Goal: Task Accomplishment & Management: Complete application form

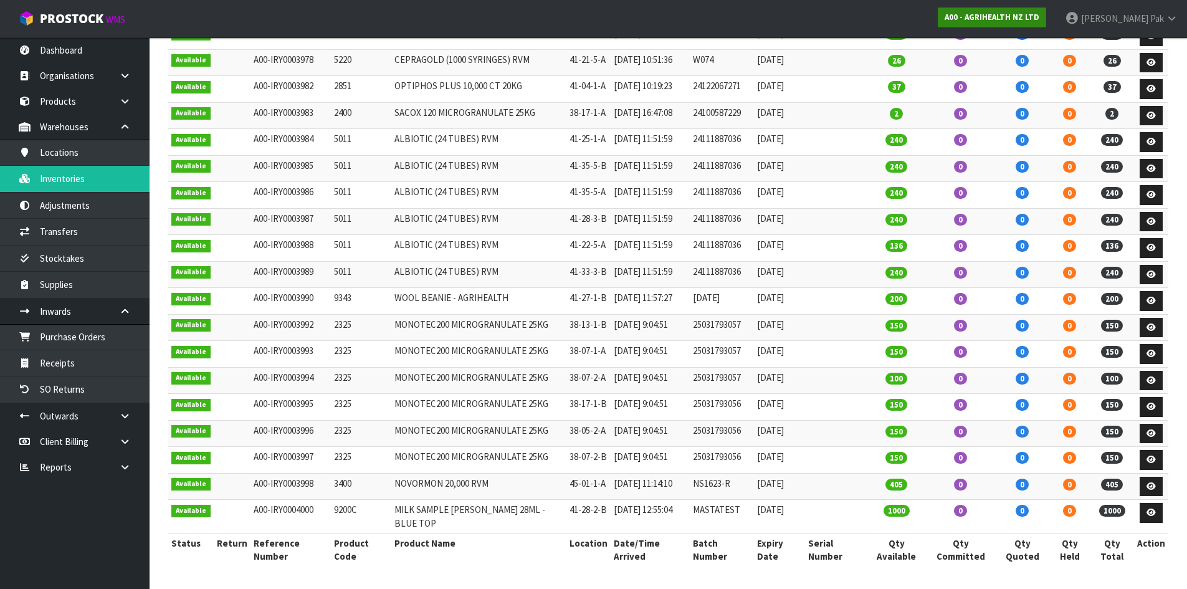
scroll to position [1105, 0]
click at [1020, 18] on strong "A00 - AGRIHEALTH NZ LTD" at bounding box center [992, 17] width 95 height 11
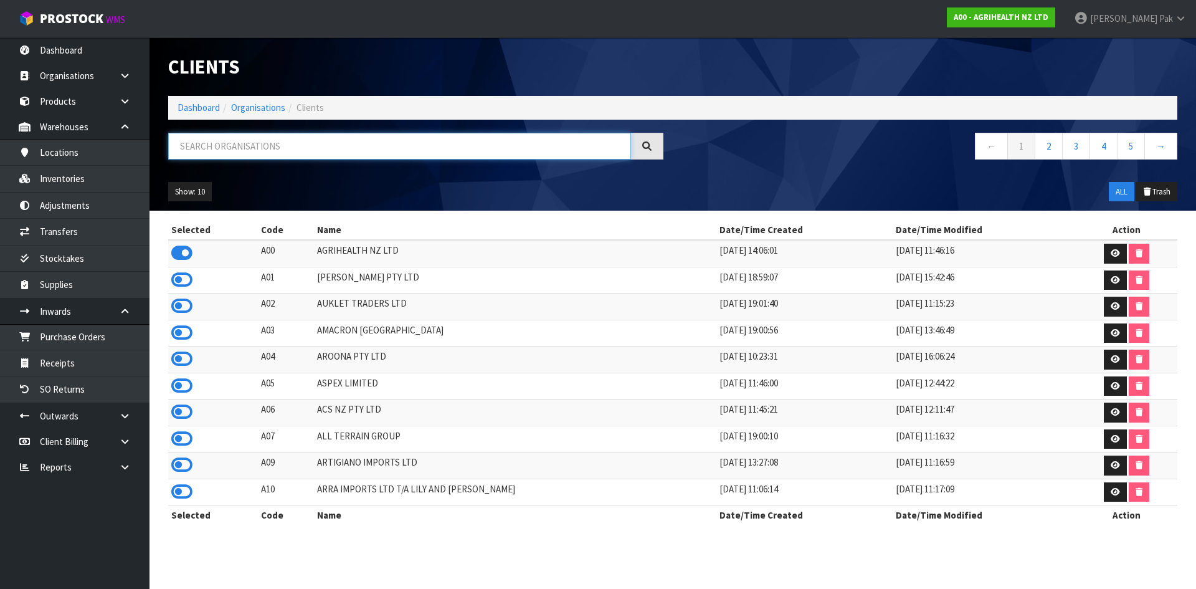
click at [350, 148] on input "text" at bounding box center [399, 146] width 463 height 27
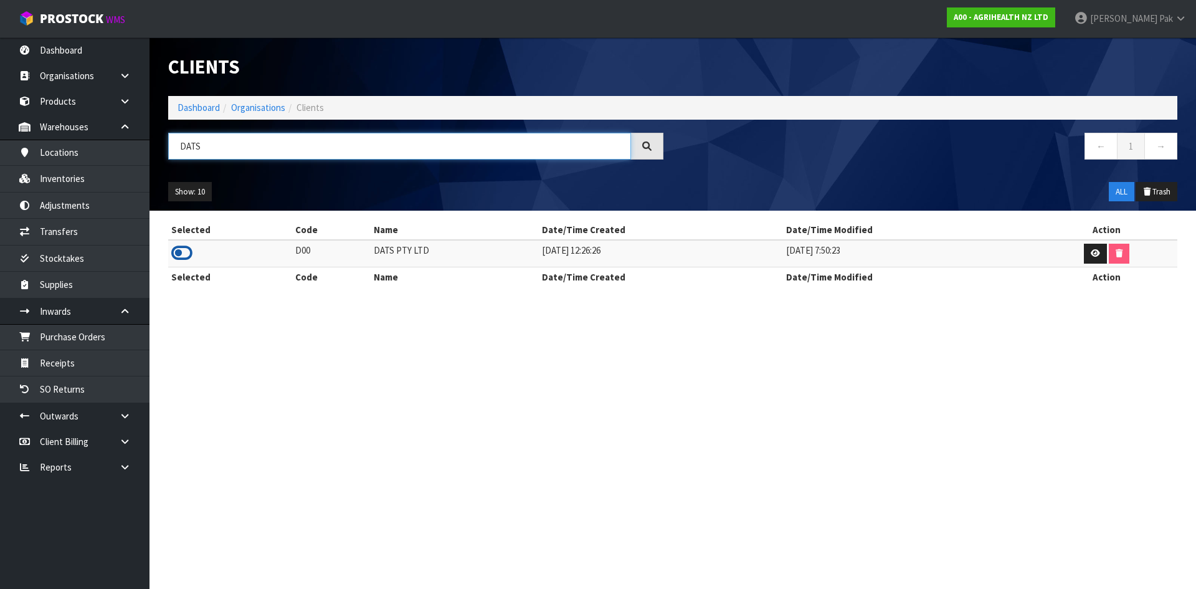
type input "DATS"
click at [190, 255] on icon at bounding box center [181, 253] width 21 height 19
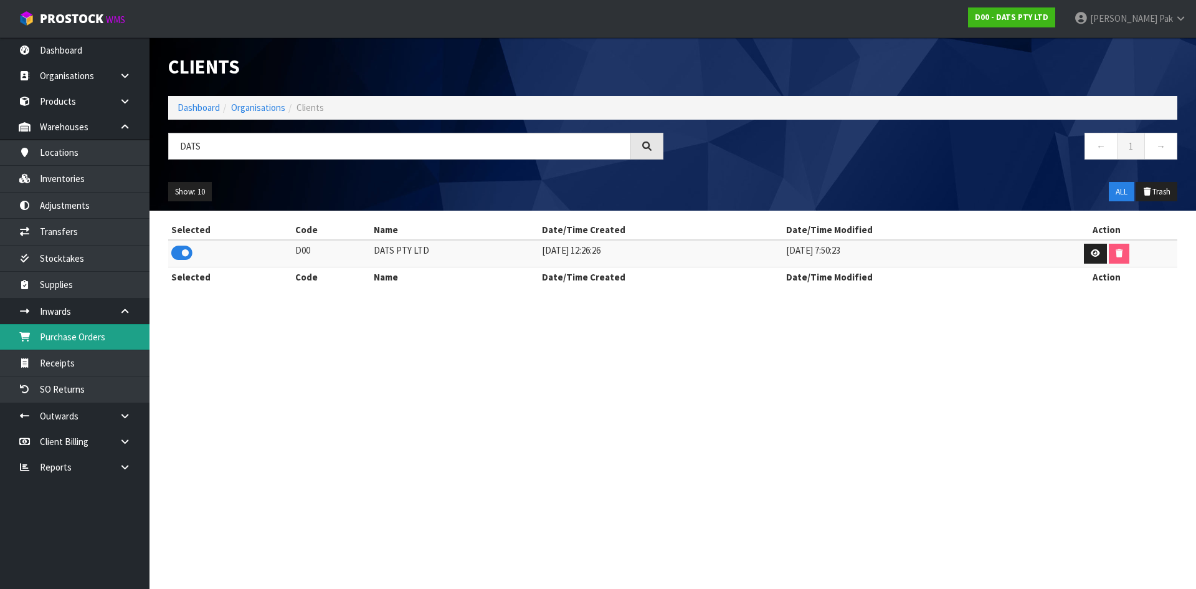
click at [90, 335] on link "Purchase Orders" at bounding box center [75, 337] width 150 height 26
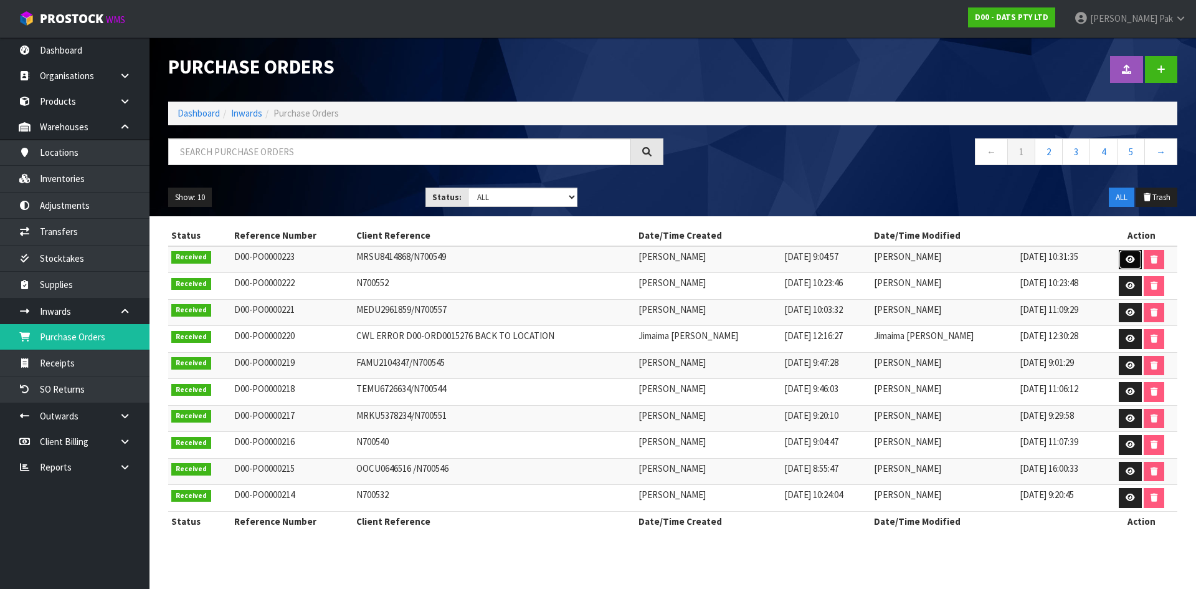
click at [1126, 257] on icon at bounding box center [1130, 259] width 9 height 8
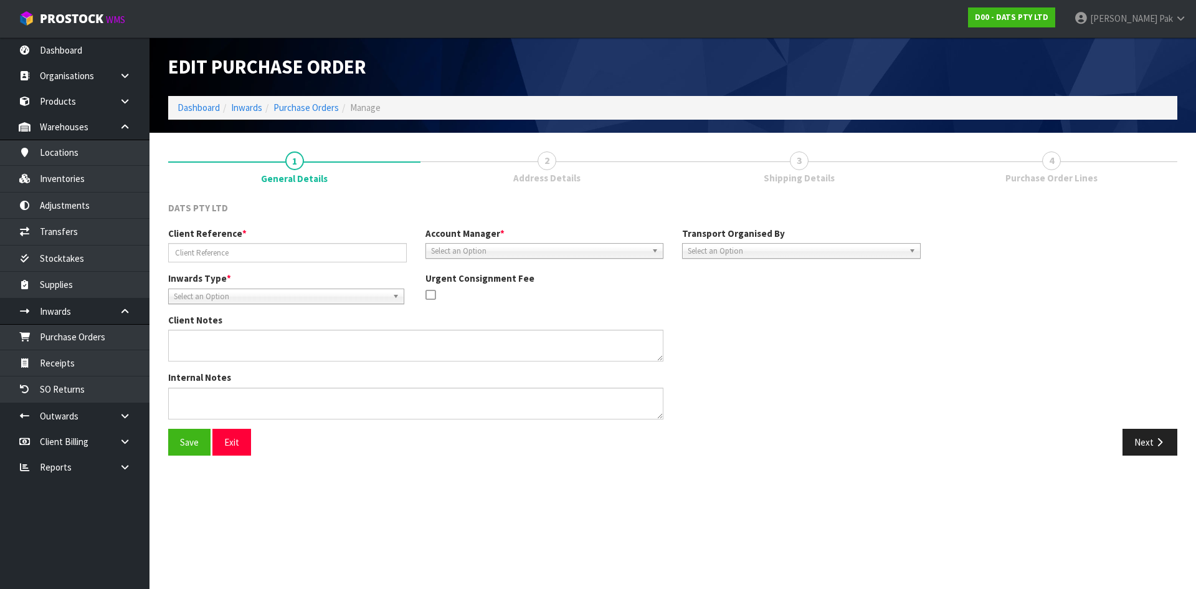
type input "MRSU8414868/N700549"
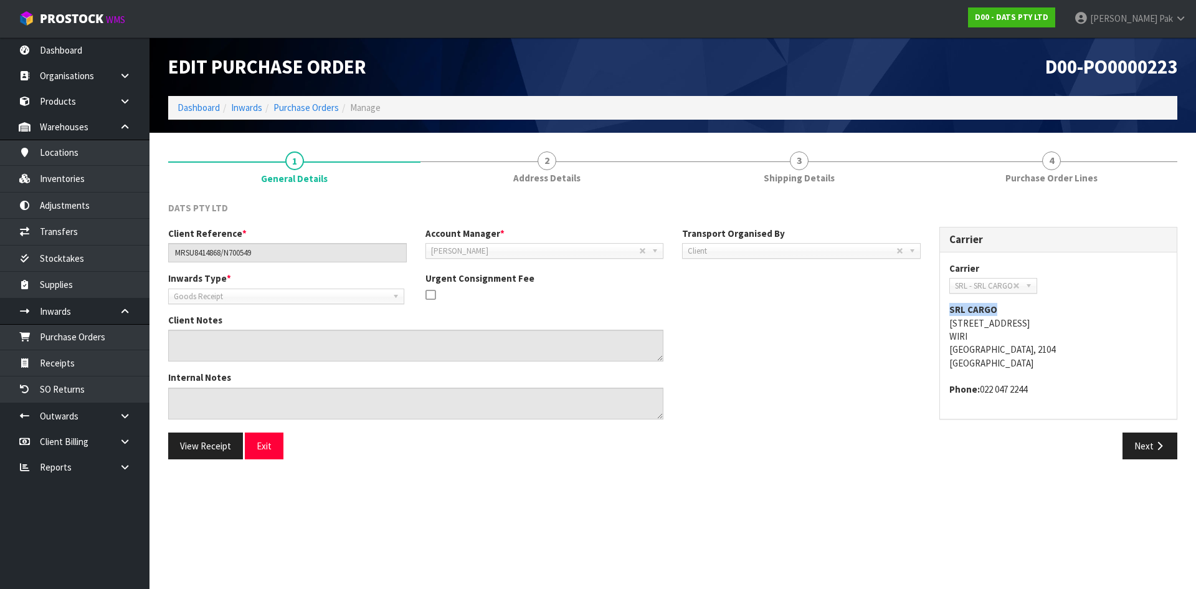
drag, startPoint x: 949, startPoint y: 308, endPoint x: 1008, endPoint y: 311, distance: 59.2
click at [1008, 311] on address "SRL CARGO [STREET_ADDRESS]" at bounding box center [1059, 336] width 219 height 67
copy strong "SRL CARGO"
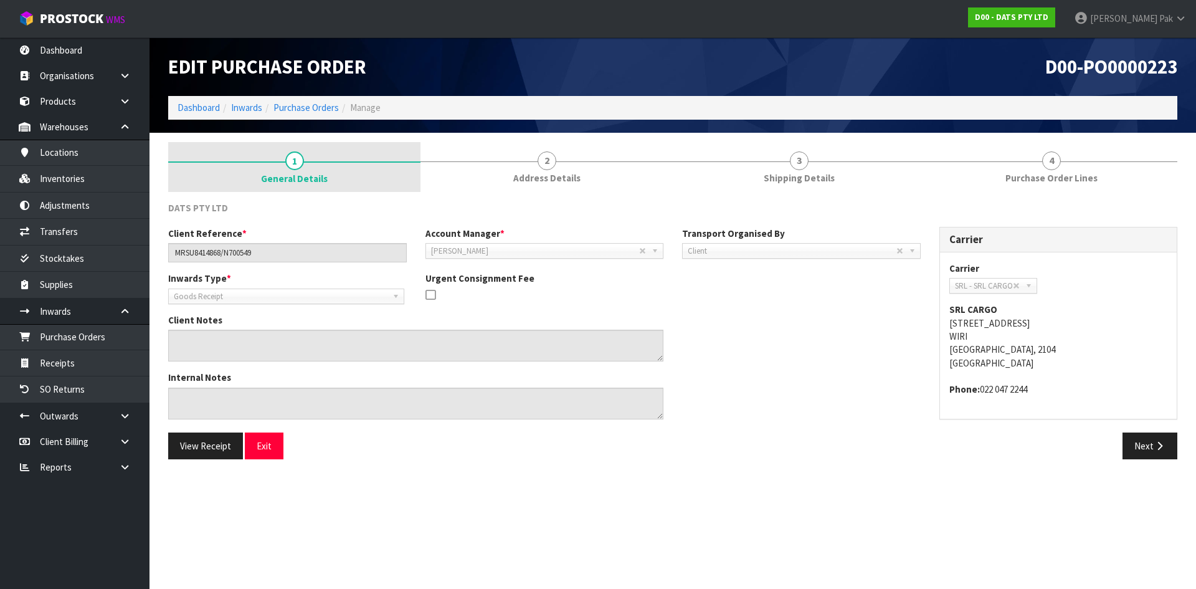
click at [343, 154] on link "1 General Details" at bounding box center [294, 167] width 252 height 50
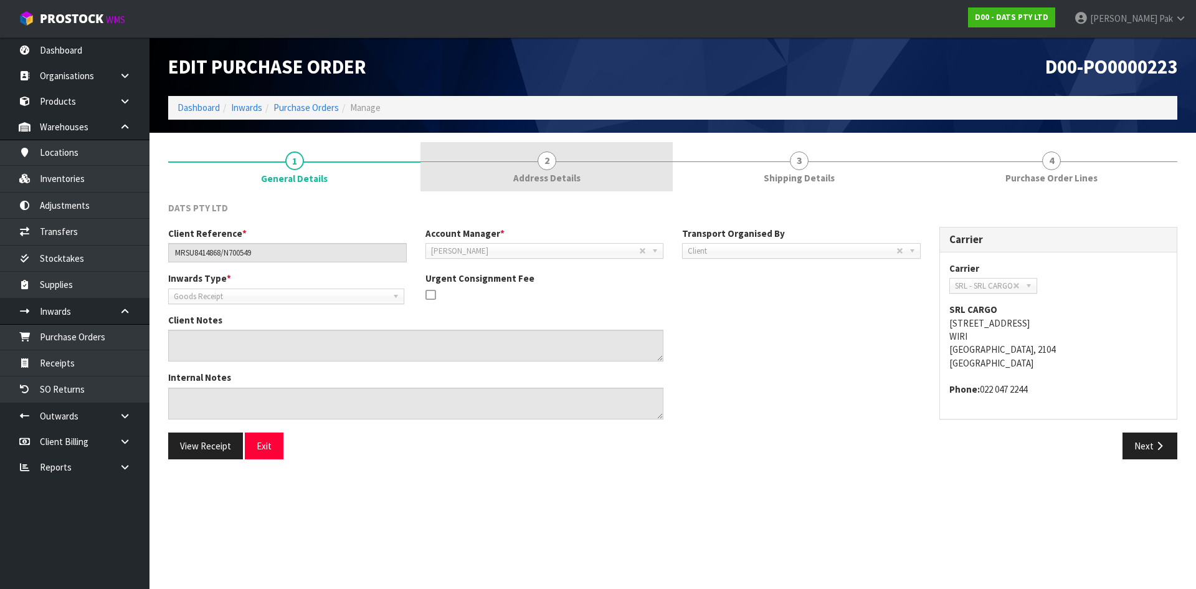
click at [557, 148] on link "2 Address Details" at bounding box center [547, 166] width 252 height 49
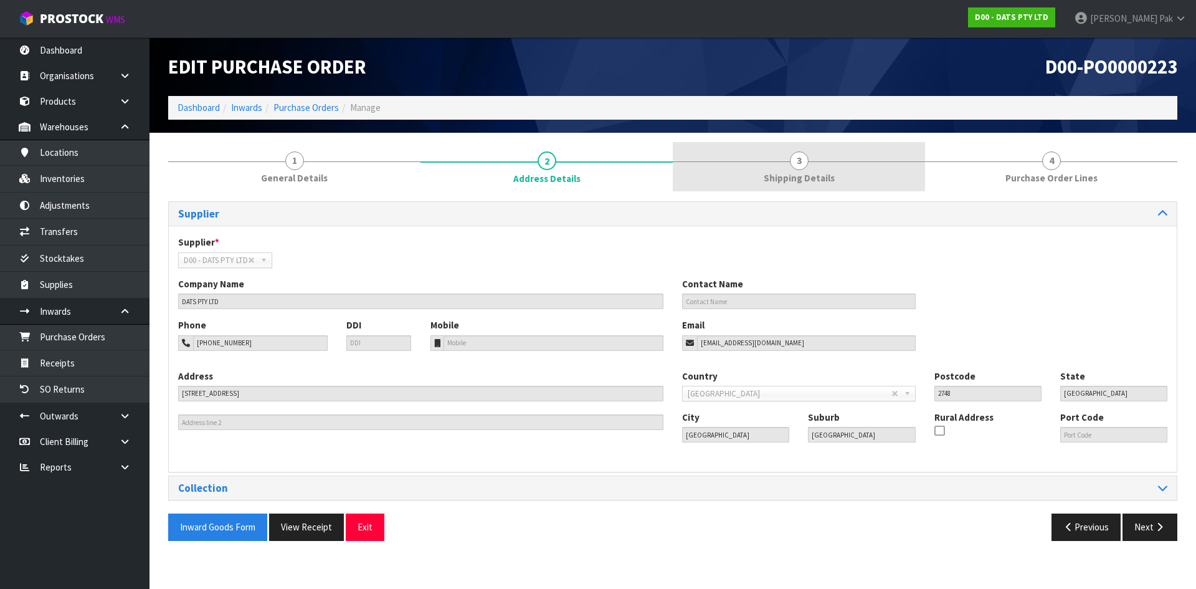
click at [801, 146] on link "3 Shipping Details" at bounding box center [799, 166] width 252 height 49
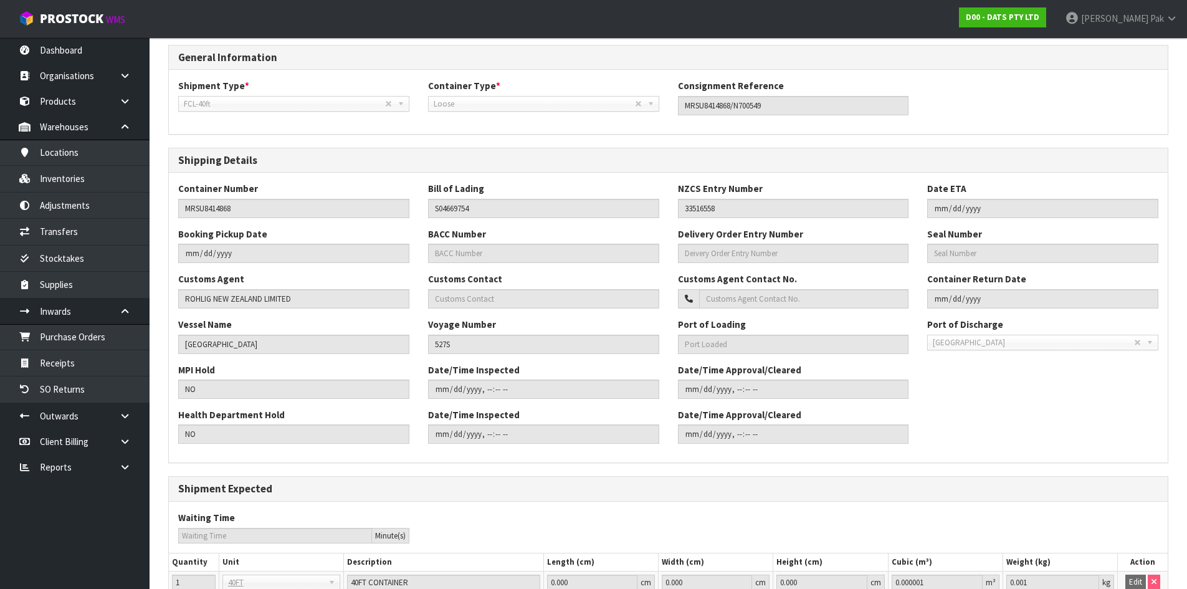
scroll to position [187, 0]
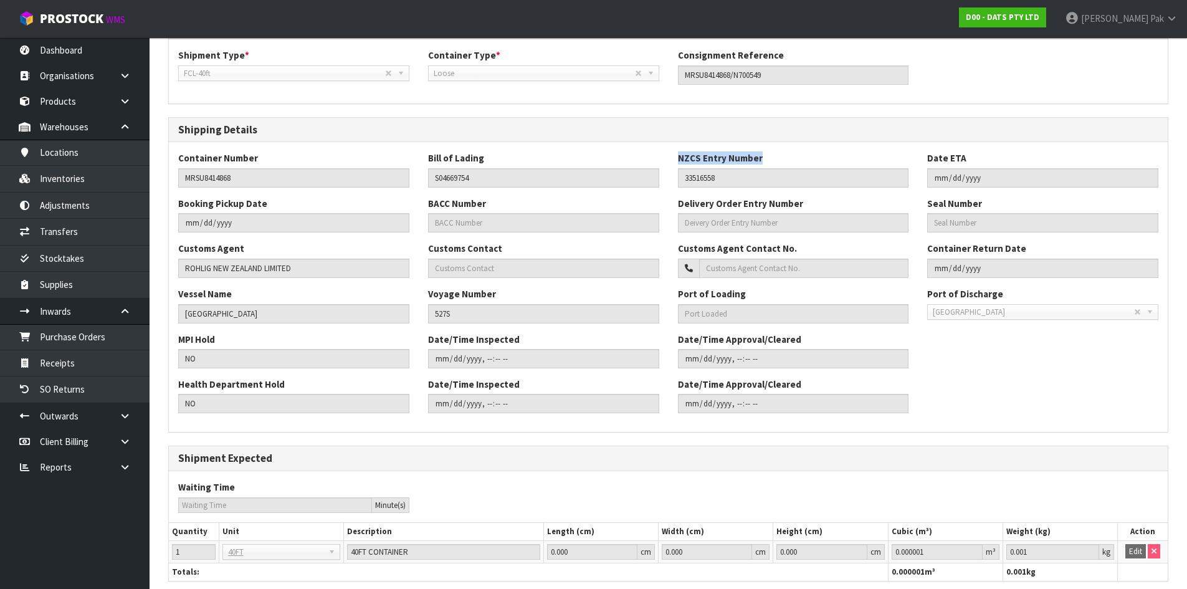
drag, startPoint x: 764, startPoint y: 161, endPoint x: 675, endPoint y: 159, distance: 89.1
click at [675, 159] on div "NZCS Entry Number 33516558" at bounding box center [794, 169] width 250 height 36
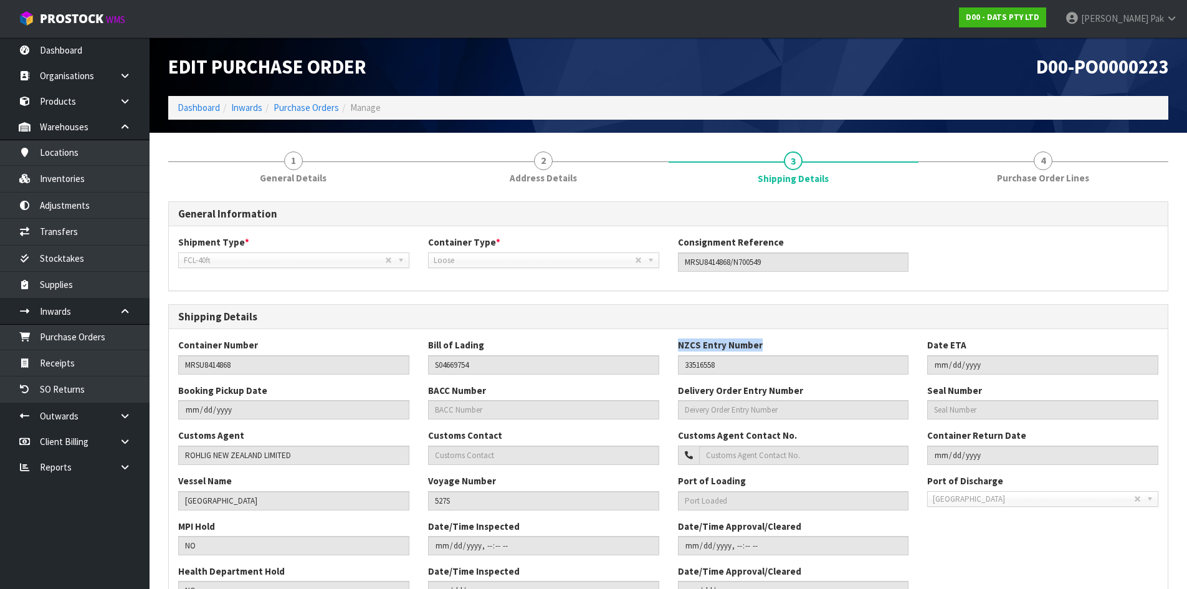
scroll to position [62, 0]
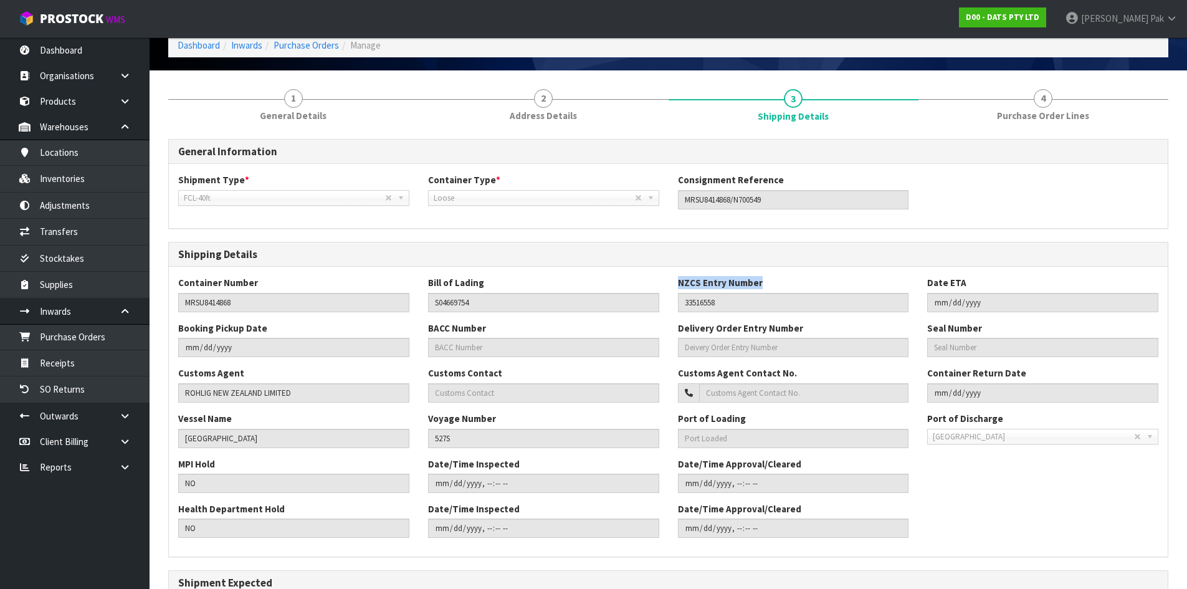
copy label "NZCS Entry Number"
drag, startPoint x: 495, startPoint y: 327, endPoint x: 426, endPoint y: 328, distance: 69.8
click at [426, 328] on div "BACC Number" at bounding box center [544, 339] width 250 height 36
copy label "BACC Number"
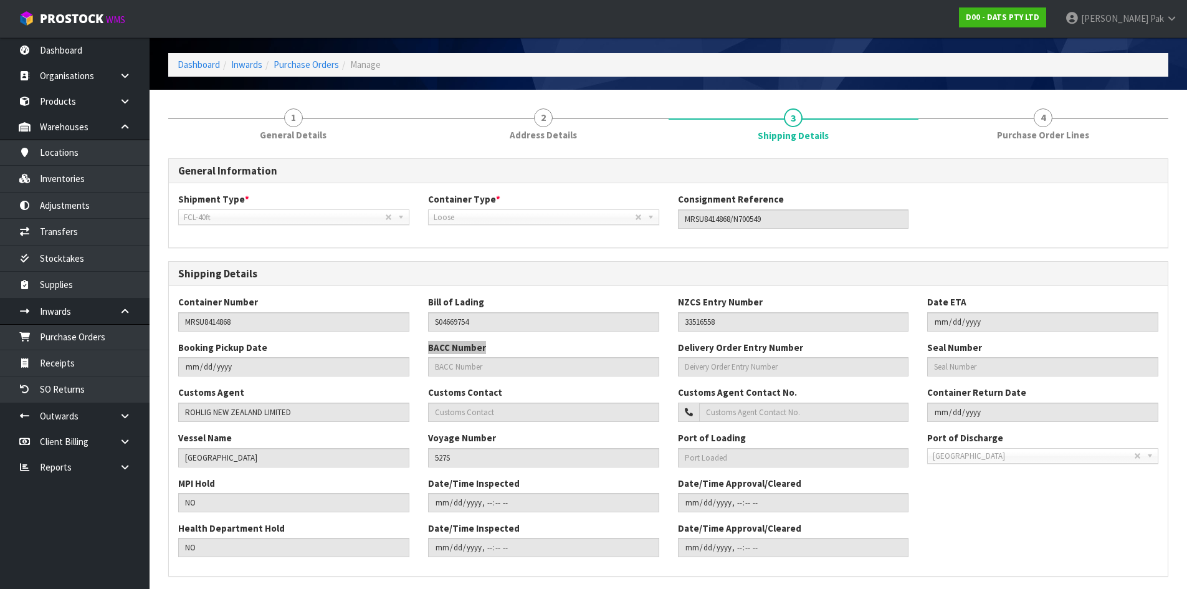
scroll to position [0, 0]
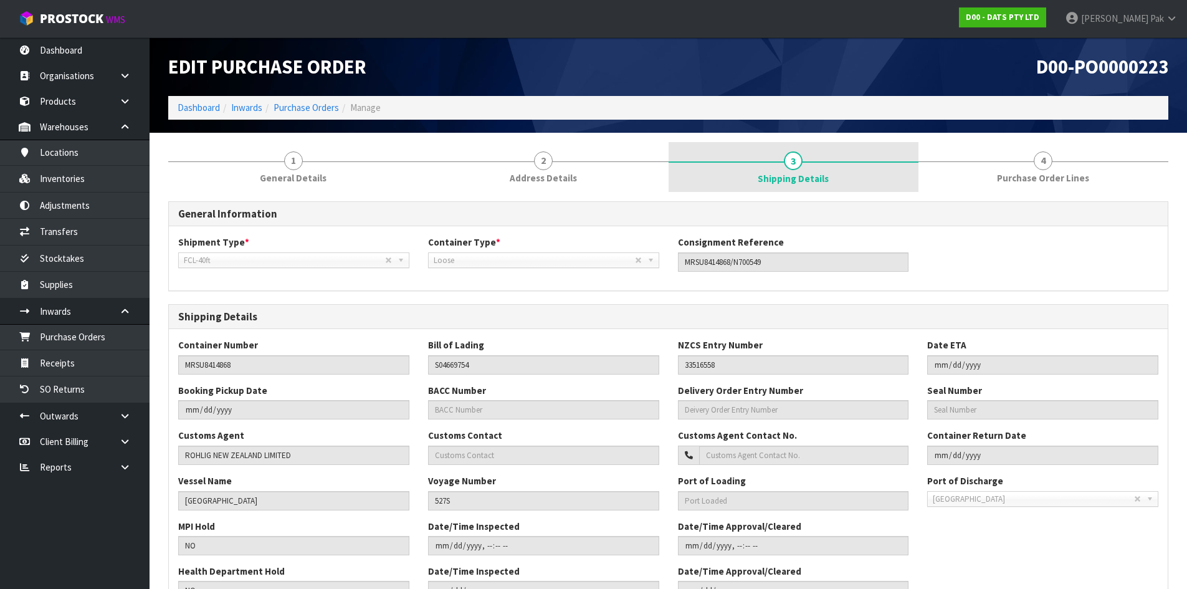
drag, startPoint x: 945, startPoint y: 173, endPoint x: 922, endPoint y: 159, distance: 27.1
click at [940, 174] on link "4 Purchase Order Lines" at bounding box center [1043, 166] width 250 height 49
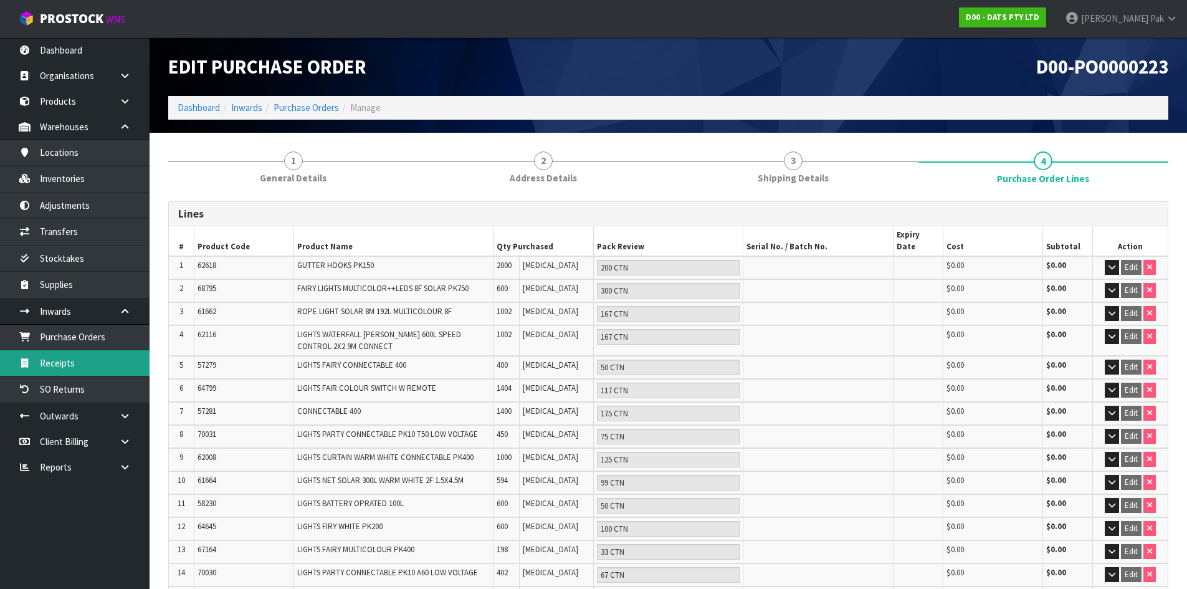
click at [92, 358] on link "Receipts" at bounding box center [75, 363] width 150 height 26
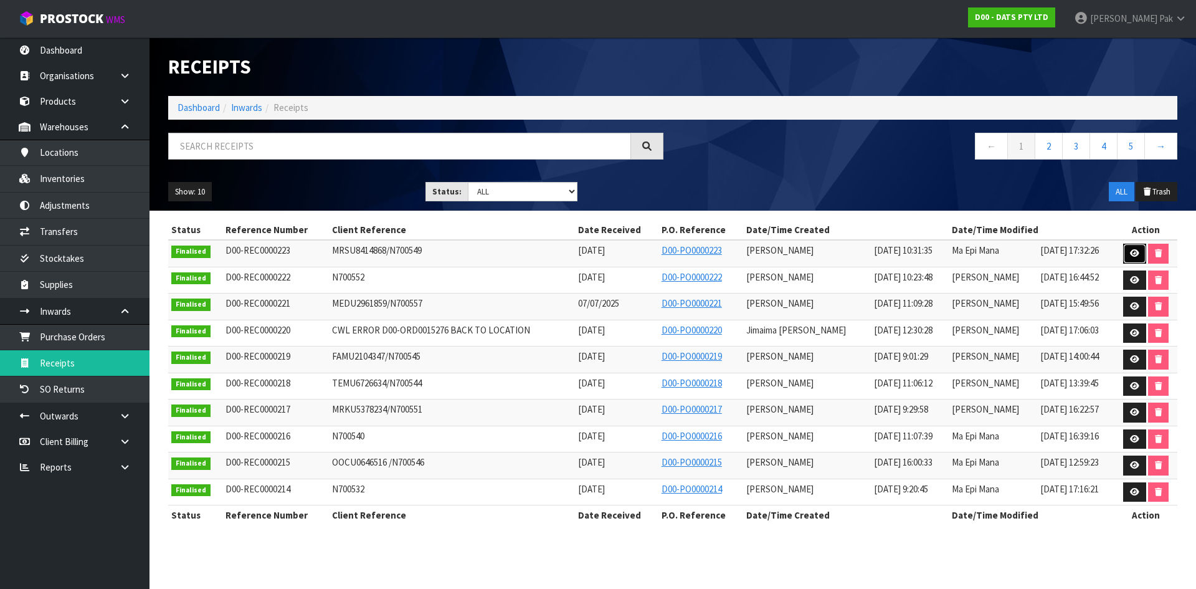
click at [1131, 252] on icon at bounding box center [1134, 253] width 9 height 8
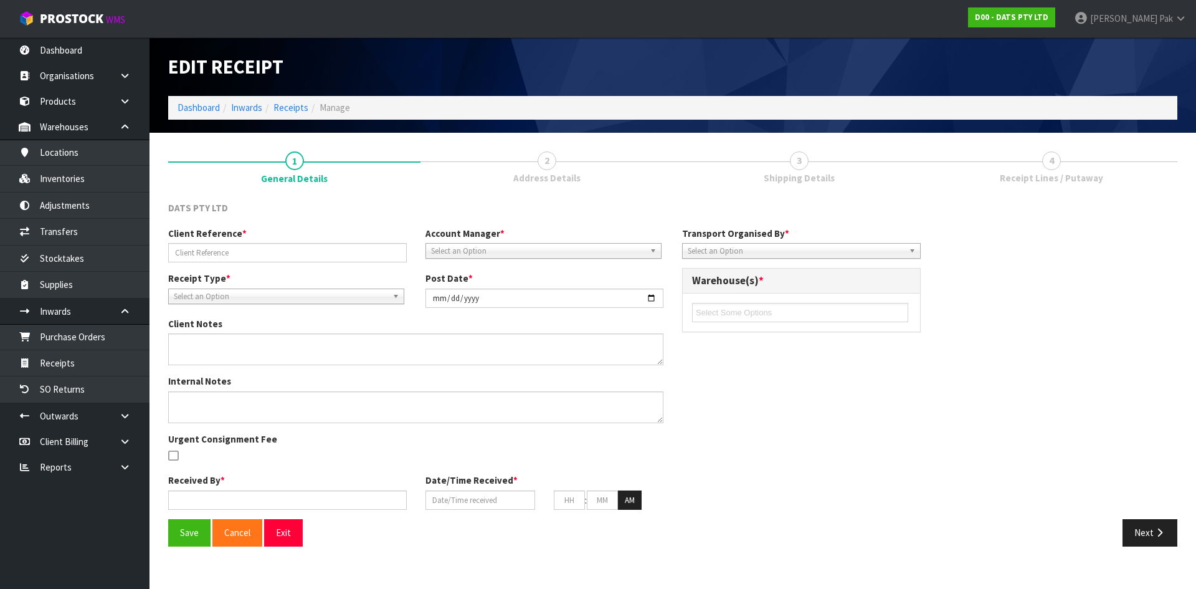
type input "MRSU8414868/N700549"
type input "[DATE]"
type input "[PERSON_NAME]"
type input "[DATE]"
type input "10"
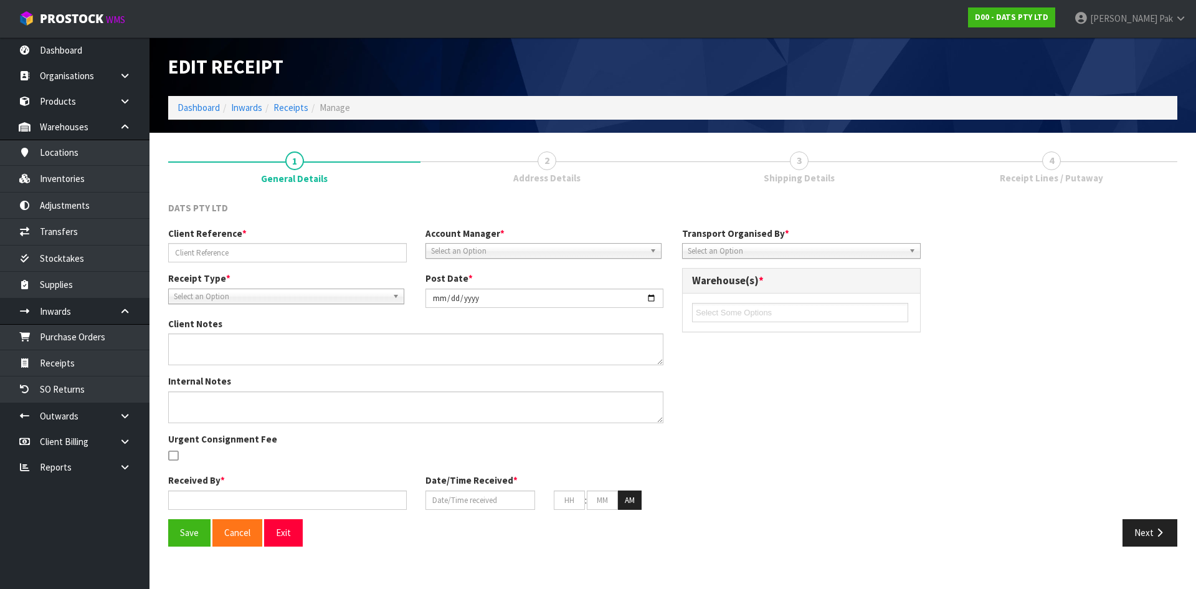
type input "31"
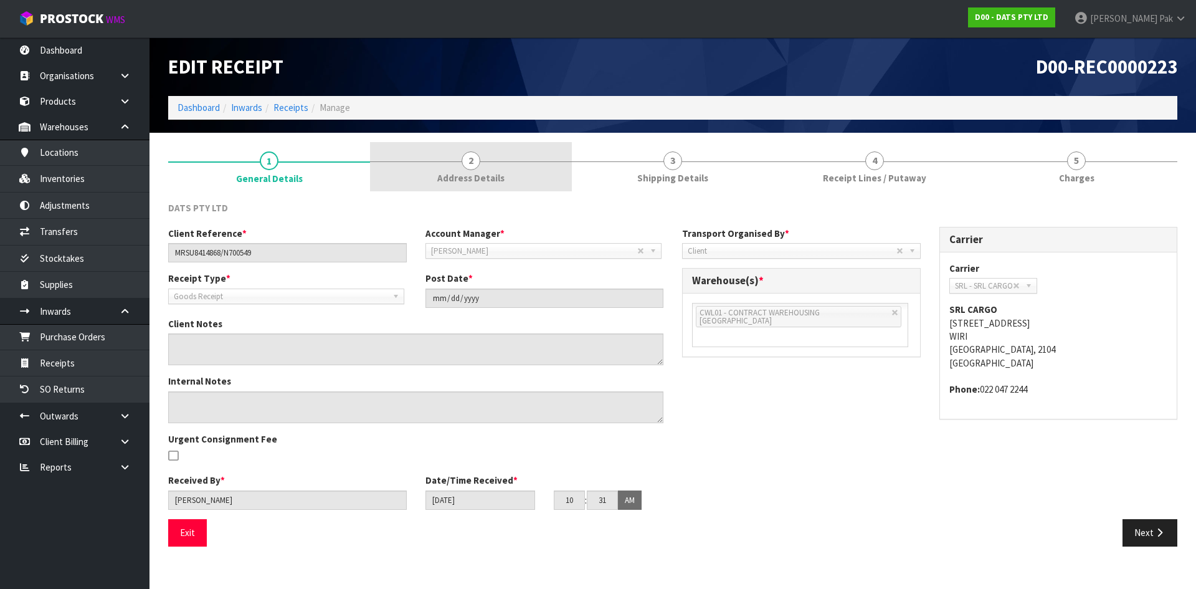
click at [545, 176] on link "2 Address Details" at bounding box center [471, 166] width 202 height 49
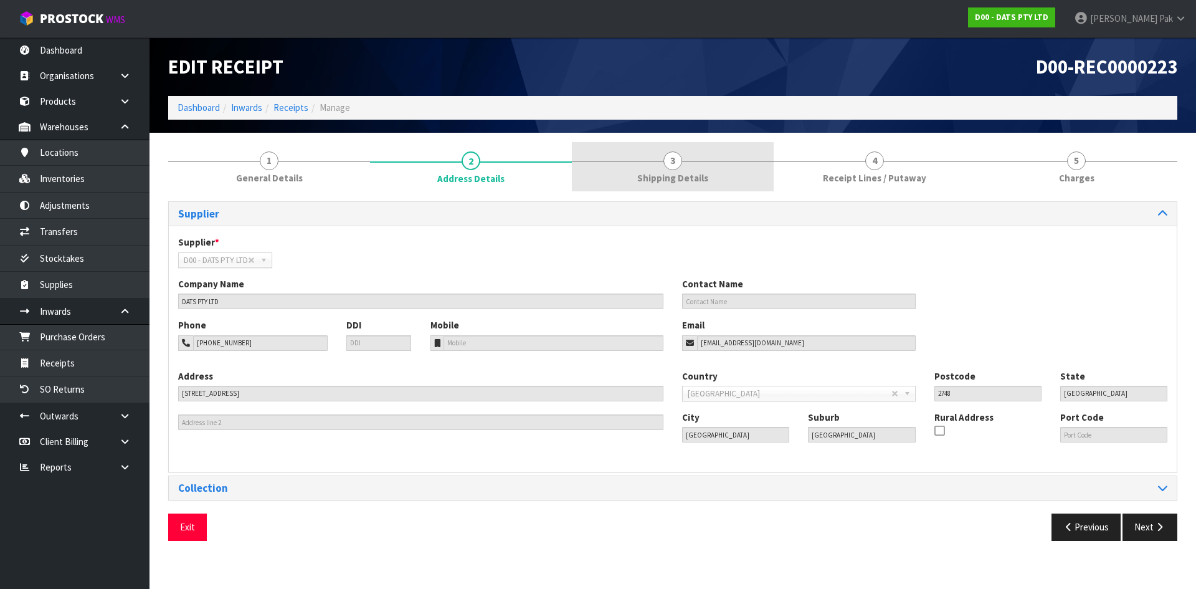
click at [670, 173] on span "Shipping Details" at bounding box center [672, 177] width 71 height 13
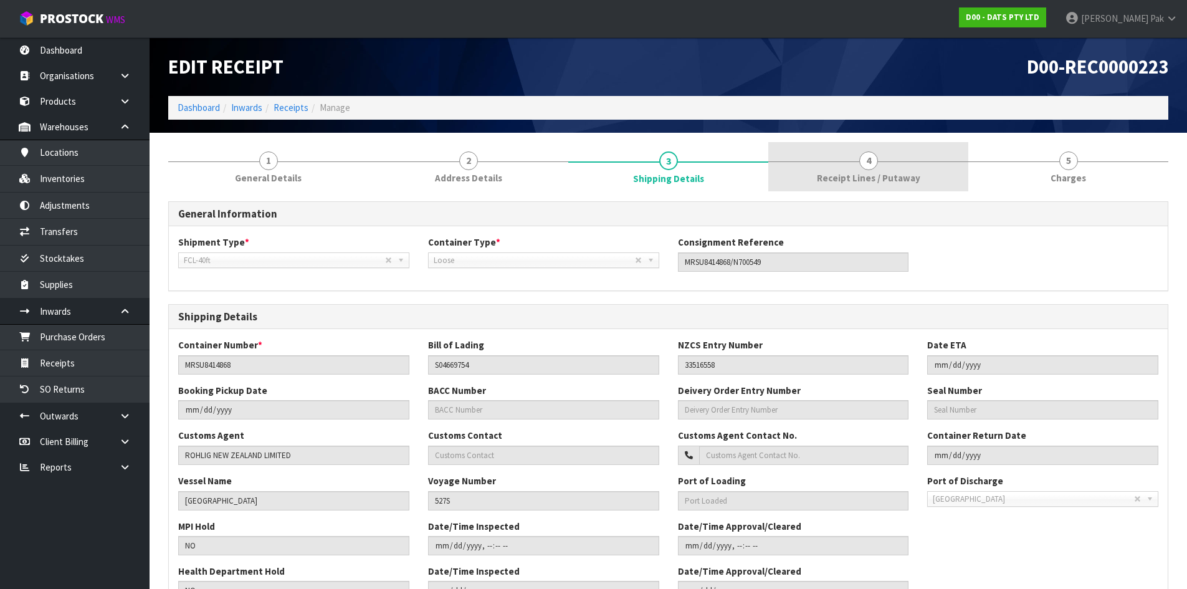
click at [859, 183] on span "Receipt Lines / Putaway" at bounding box center [868, 177] width 103 height 13
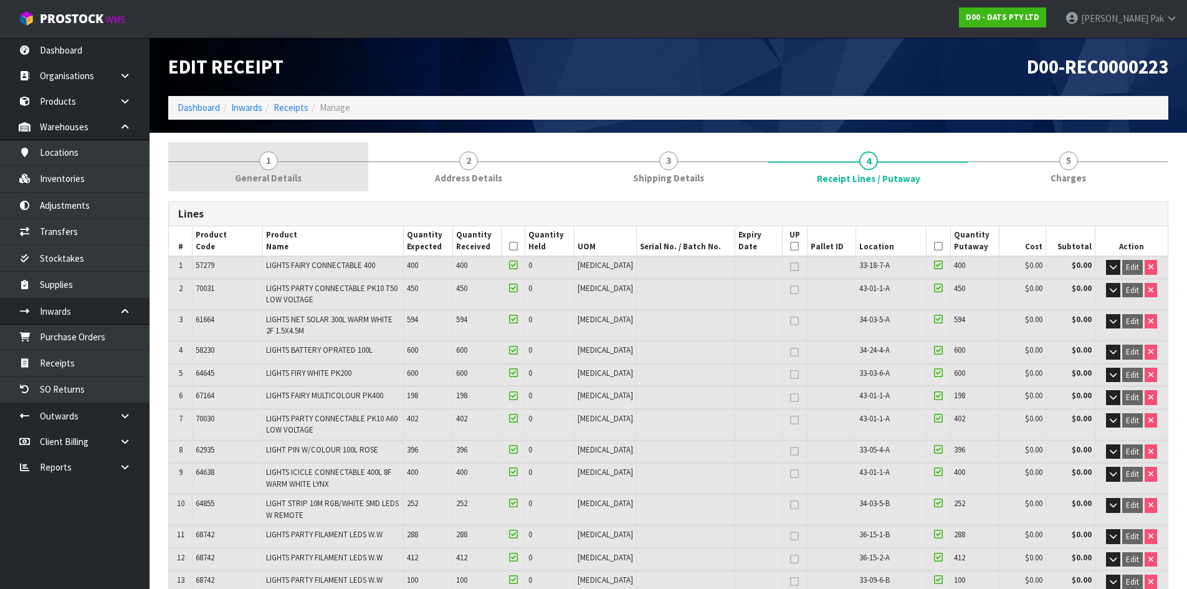
drag, startPoint x: 265, startPoint y: 147, endPoint x: 271, endPoint y: 148, distance: 6.4
click at [265, 147] on link "1 General Details" at bounding box center [268, 166] width 200 height 49
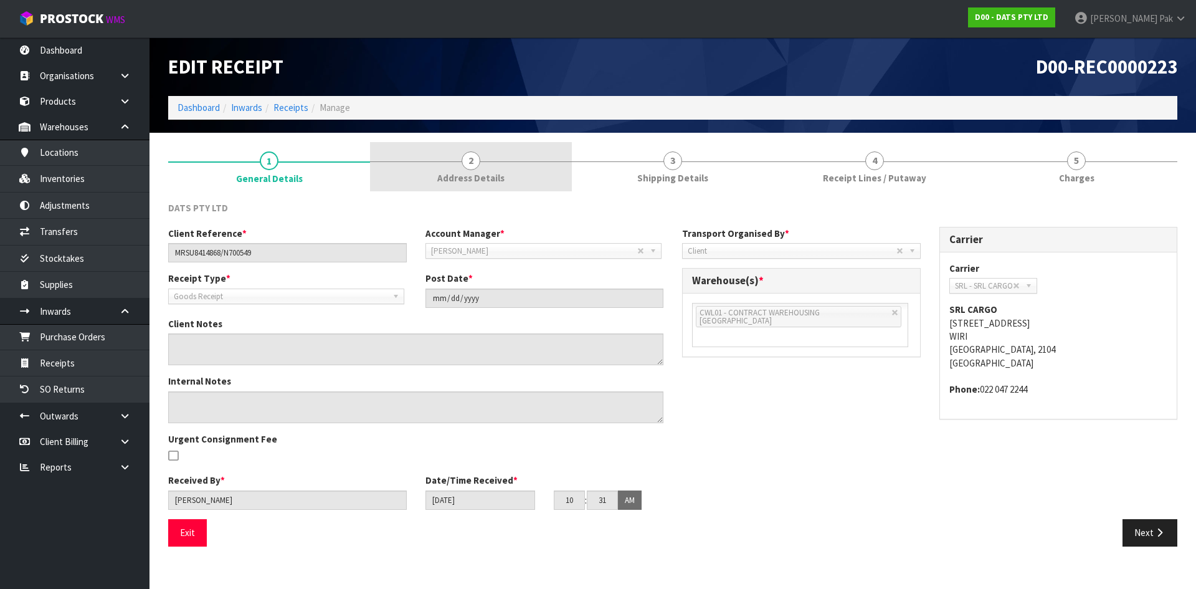
click at [421, 144] on link "2 Address Details" at bounding box center [471, 166] width 202 height 49
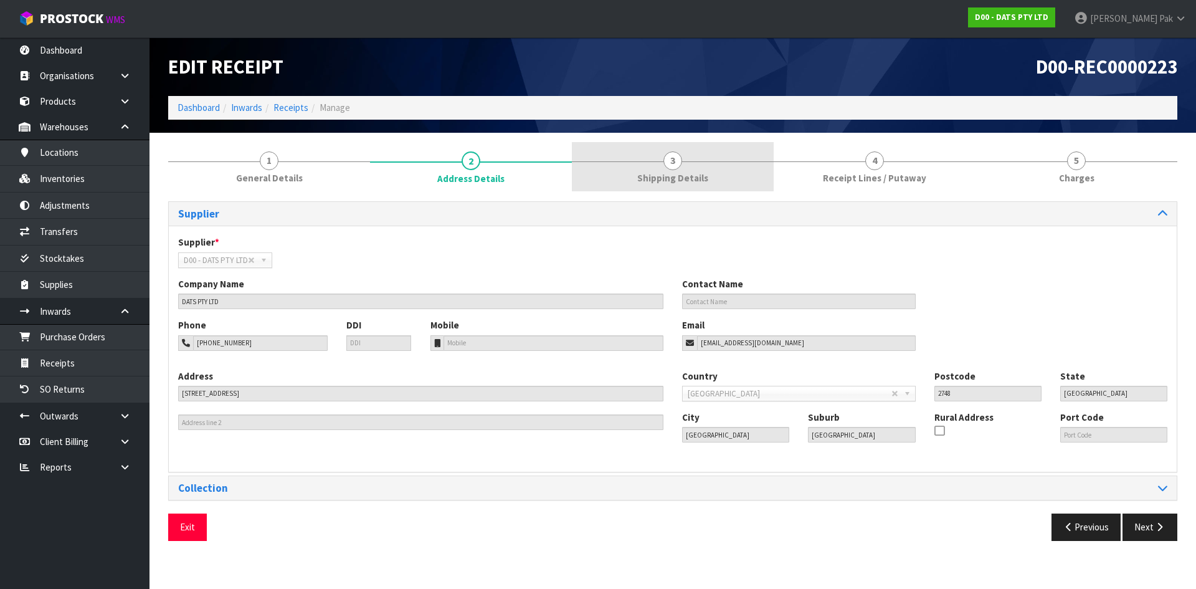
click at [650, 156] on link "3 Shipping Details" at bounding box center [673, 166] width 202 height 49
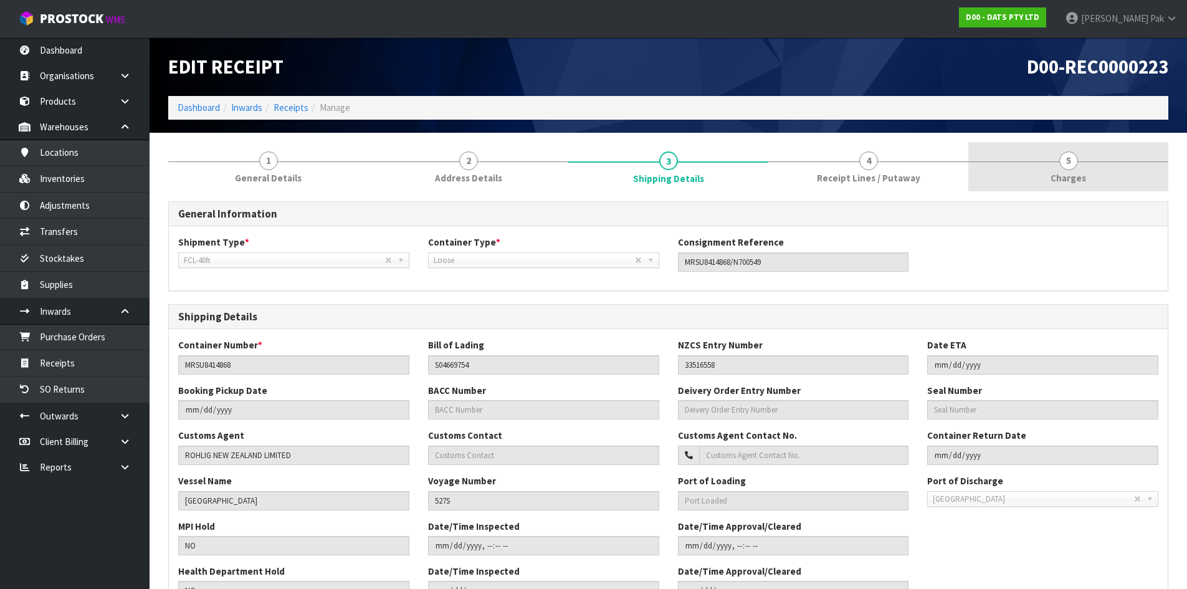
click at [879, 161] on div at bounding box center [868, 161] width 200 height 1
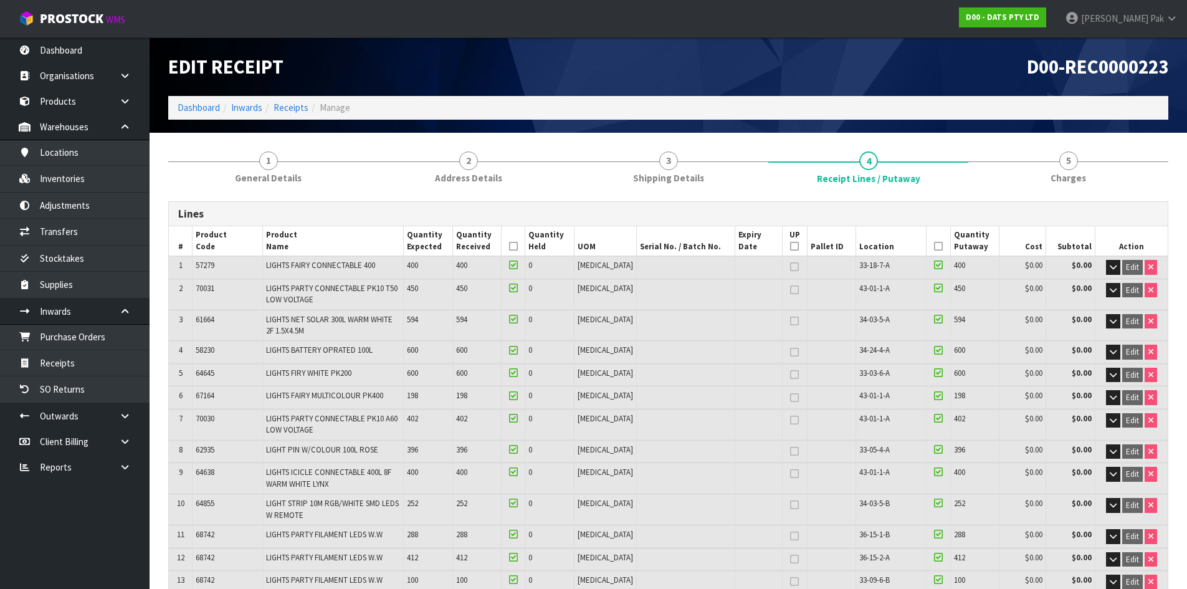
click at [224, 239] on th "Product Code" at bounding box center [228, 241] width 70 height 30
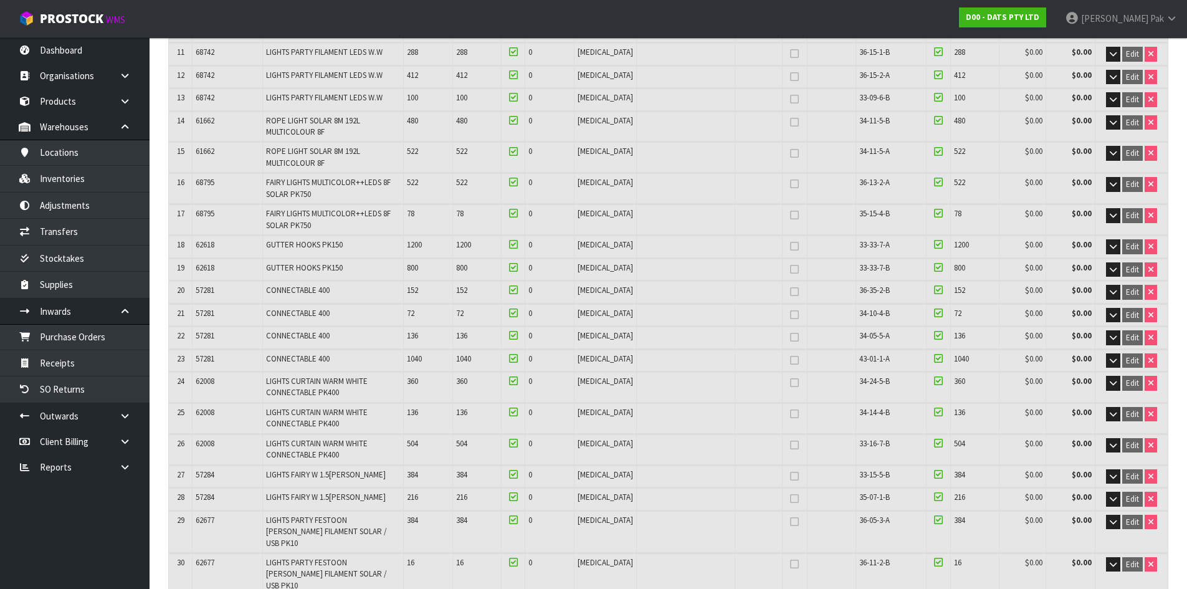
scroll to position [498, 0]
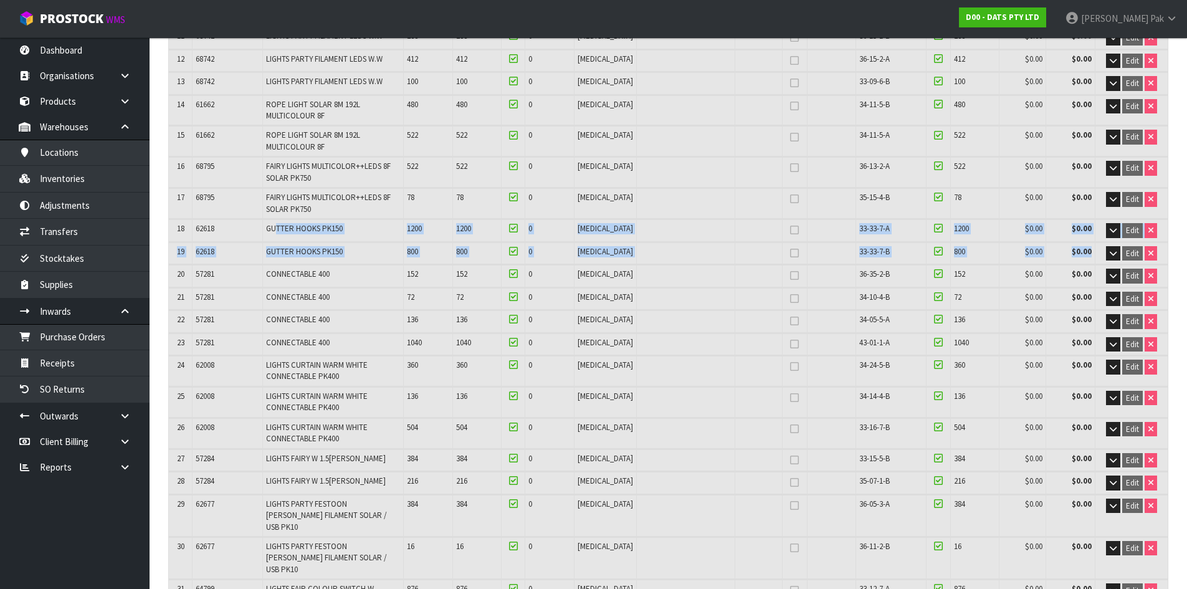
drag, startPoint x: 280, startPoint y: 227, endPoint x: 1088, endPoint y: 252, distance: 808.4
click at [1088, 252] on table "# Product Code Product Name Quantity Expected Quantity Received Quantity Held U…" at bounding box center [668, 269] width 999 height 1083
click at [214, 204] on td "68795" at bounding box center [228, 203] width 70 height 30
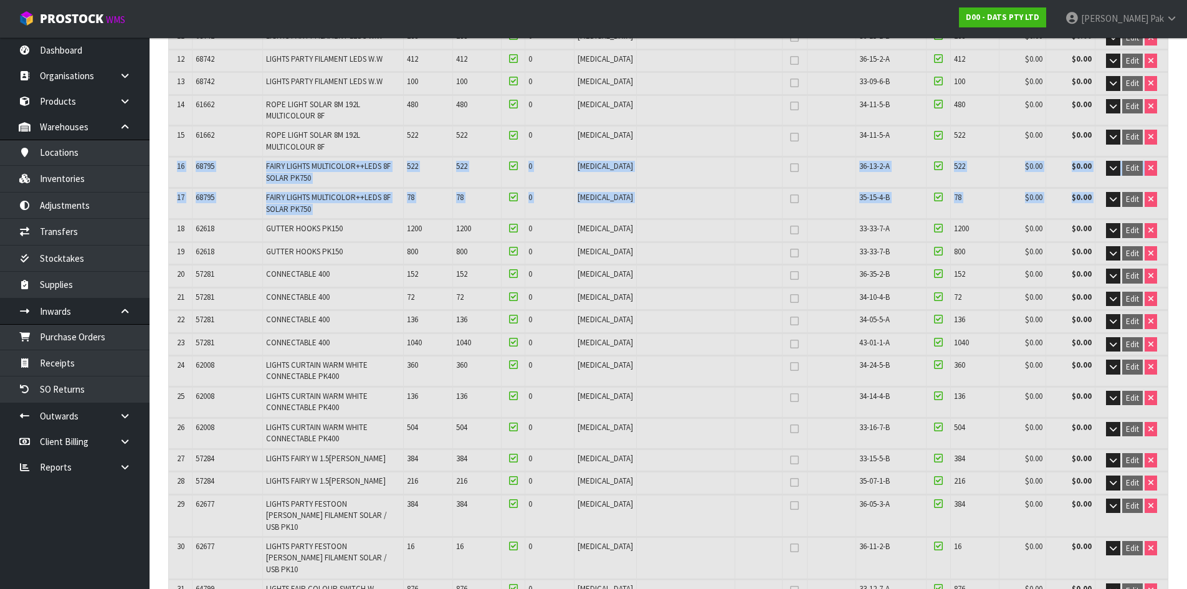
drag, startPoint x: 175, startPoint y: 165, endPoint x: 1102, endPoint y: 203, distance: 927.9
click at [1102, 203] on table "# Product Code Product Name Quantity Expected Quantity Received Quantity Held U…" at bounding box center [668, 269] width 999 height 1083
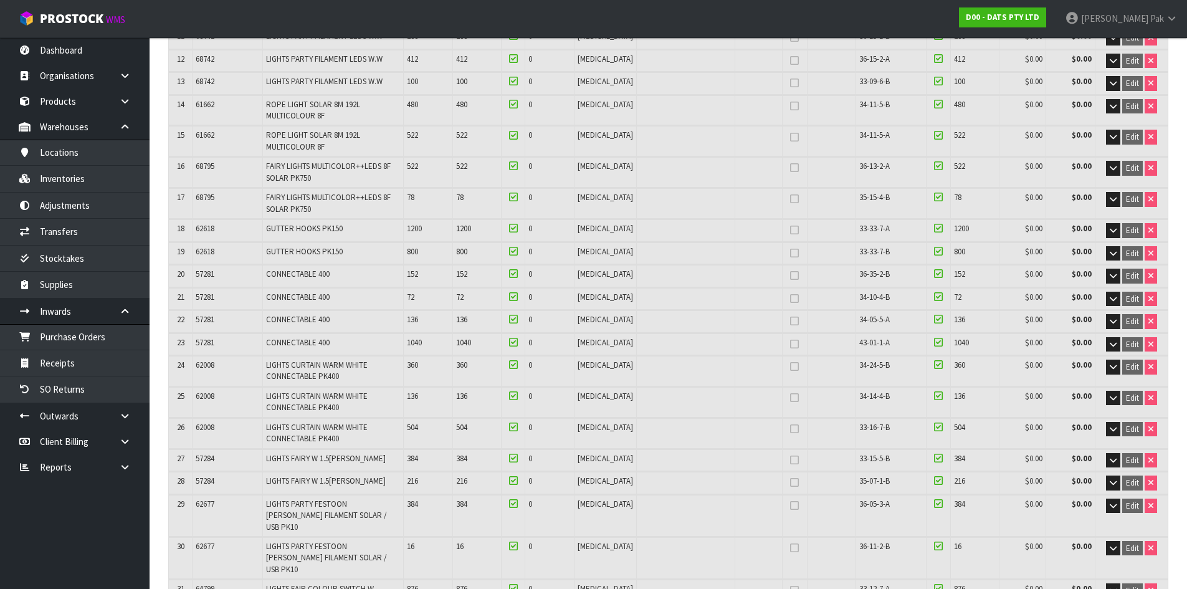
click at [709, 276] on td at bounding box center [686, 276] width 98 height 22
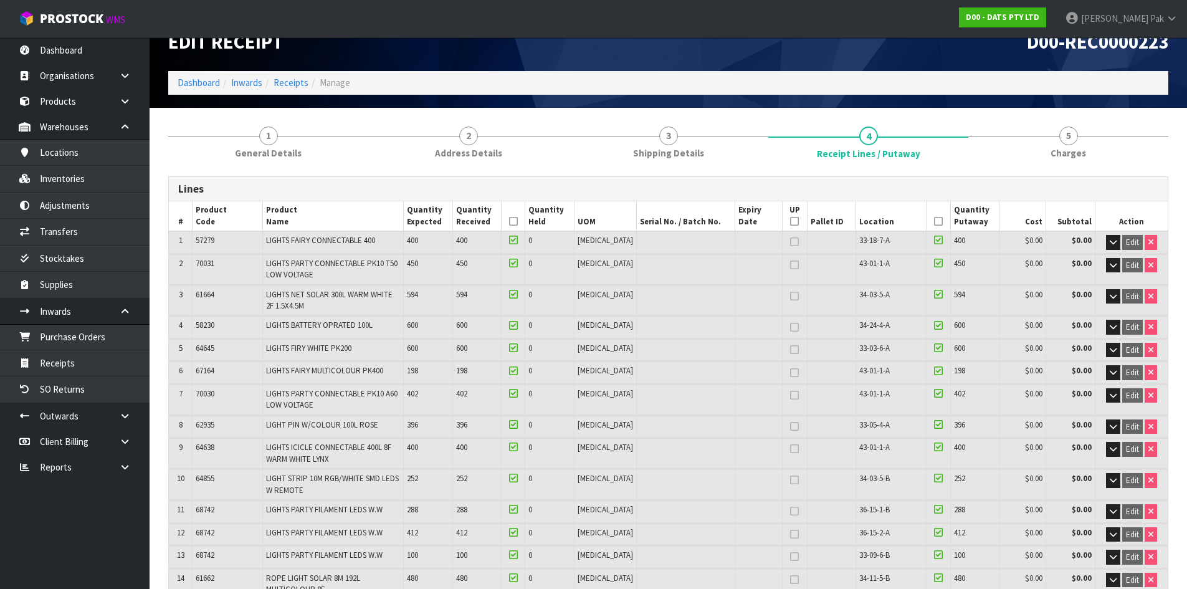
scroll to position [770, 0]
